Goal: Task Accomplishment & Management: Complete application form

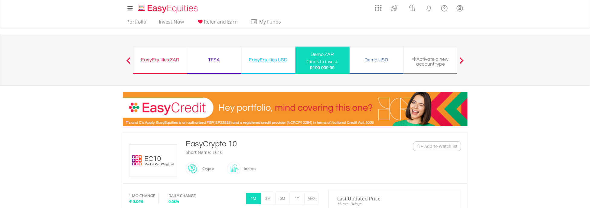
click at [437, 64] on div "Activate a new account type" at bounding box center [430, 62] width 47 height 10
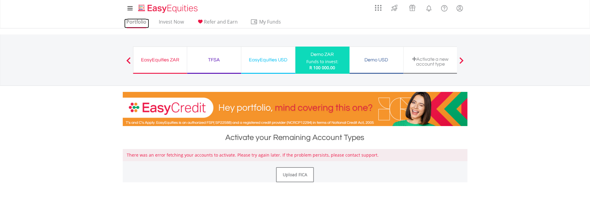
click at [141, 24] on link "Portfolio" at bounding box center [136, 23] width 25 height 9
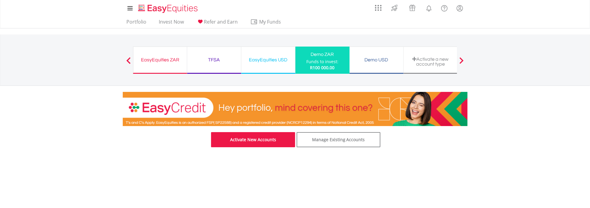
click at [253, 140] on link "Activate New Accounts" at bounding box center [253, 139] width 84 height 15
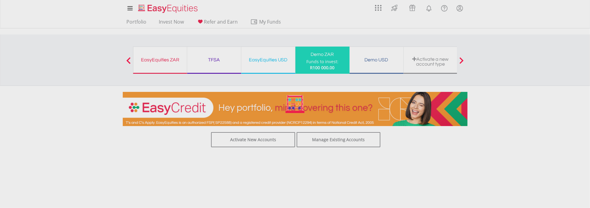
click at [278, 60] on div at bounding box center [295, 104] width 590 height 208
click at [429, 56] on div at bounding box center [295, 104] width 590 height 208
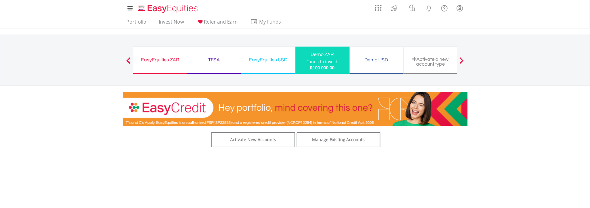
click at [431, 61] on div "Activate a new account type" at bounding box center [430, 62] width 47 height 10
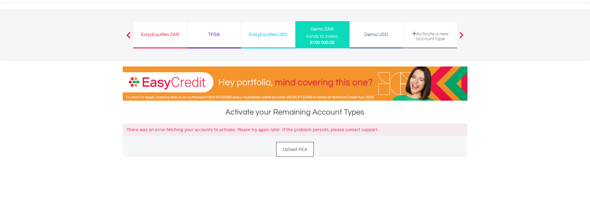
scroll to position [30, 0]
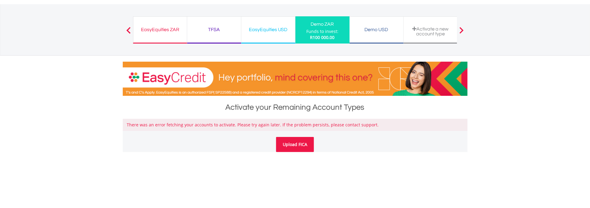
click at [308, 144] on link "Upload FICA" at bounding box center [295, 144] width 38 height 15
